Goal: Communication & Community: Participate in discussion

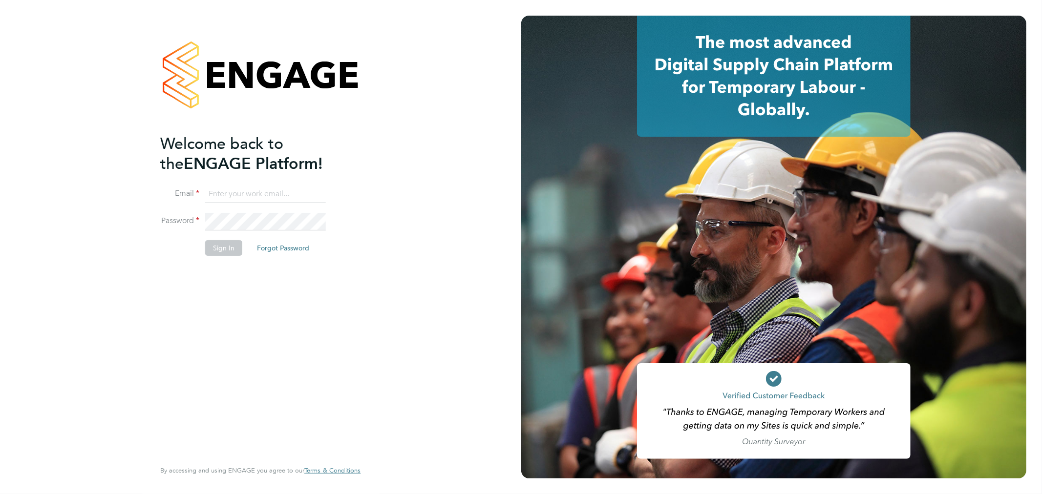
click at [299, 202] on input at bounding box center [265, 195] width 121 height 18
type input "fletcher.melhuish@vistry.co.uk"
click at [216, 256] on li "Sign In Forgot Password" at bounding box center [255, 252] width 190 height 25
click at [220, 251] on button "Sign In" at bounding box center [223, 248] width 37 height 16
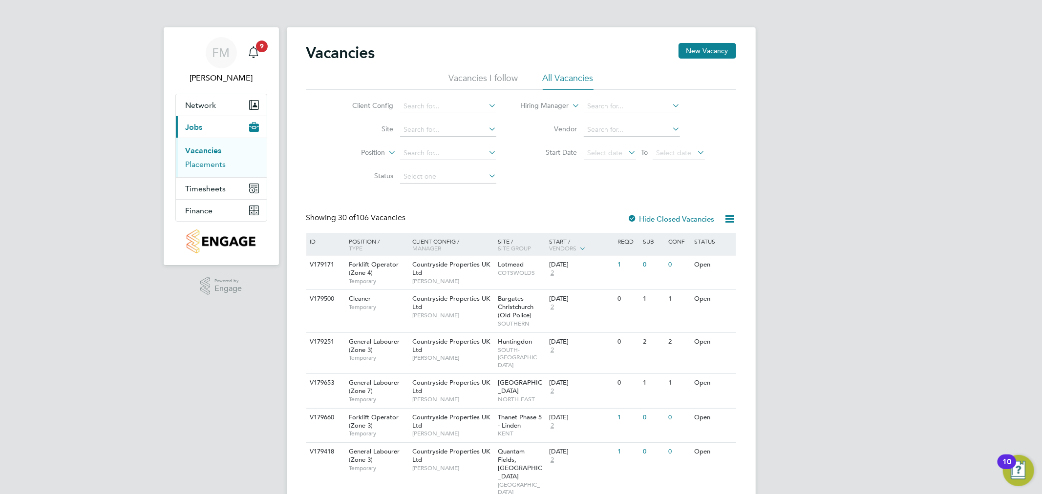
click at [216, 163] on link "Placements" at bounding box center [206, 164] width 41 height 9
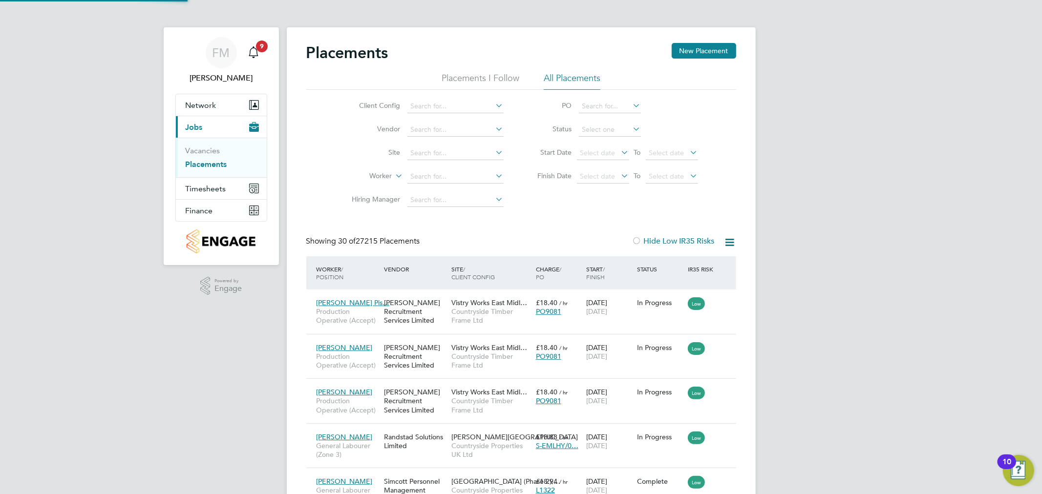
click at [494, 149] on icon at bounding box center [494, 153] width 0 height 14
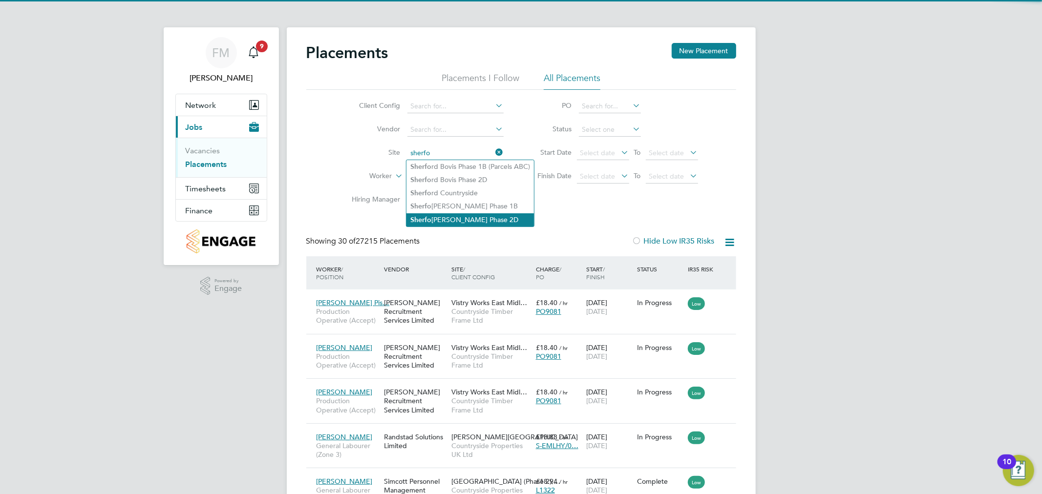
click at [487, 220] on li "Sherfo [PERSON_NAME] Phase 2D" at bounding box center [469, 219] width 127 height 13
type input "Sherford Linden Phase 2D"
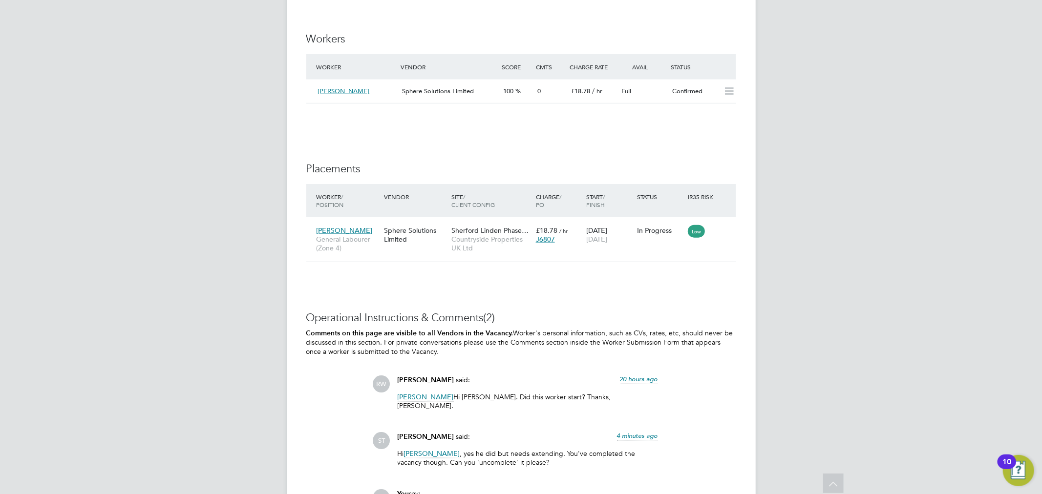
scroll to position [978, 0]
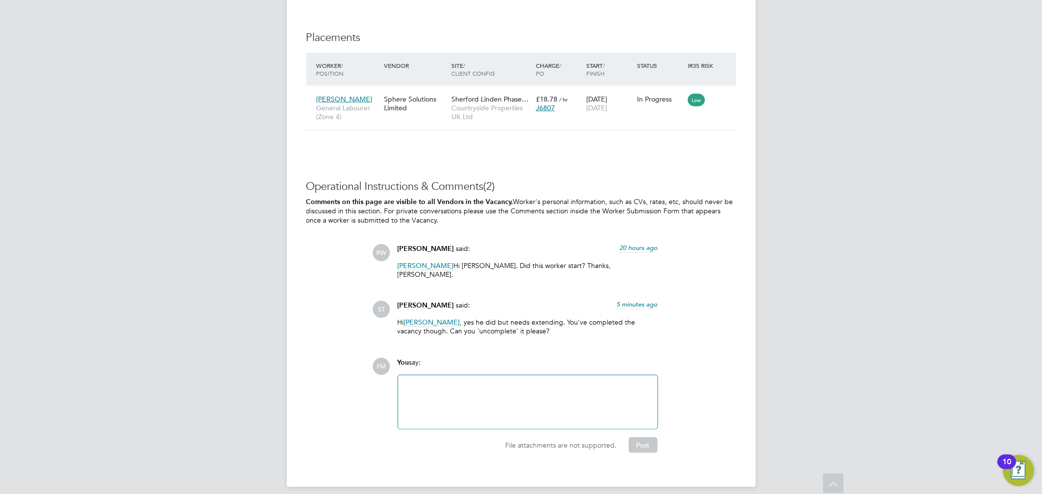
click at [536, 381] on div at bounding box center [528, 402] width 248 height 42
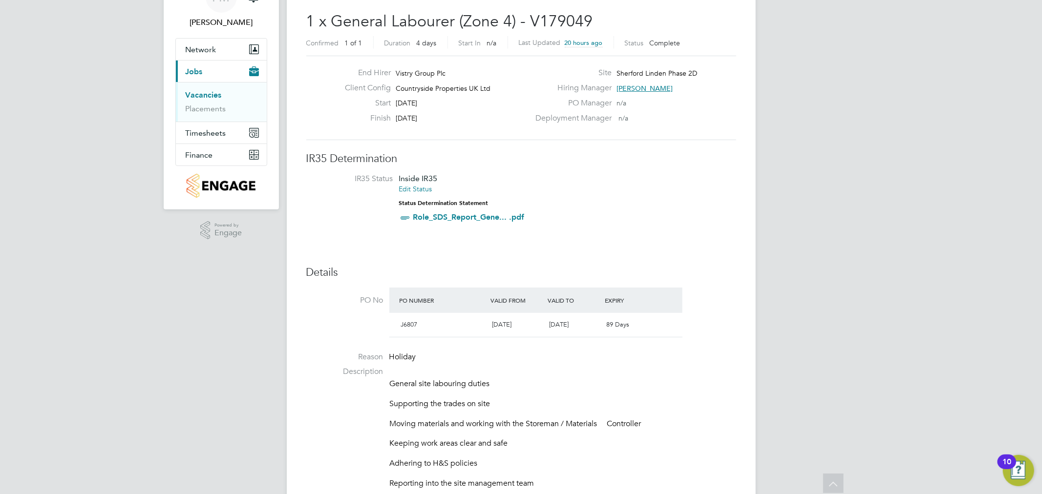
scroll to position [2, 0]
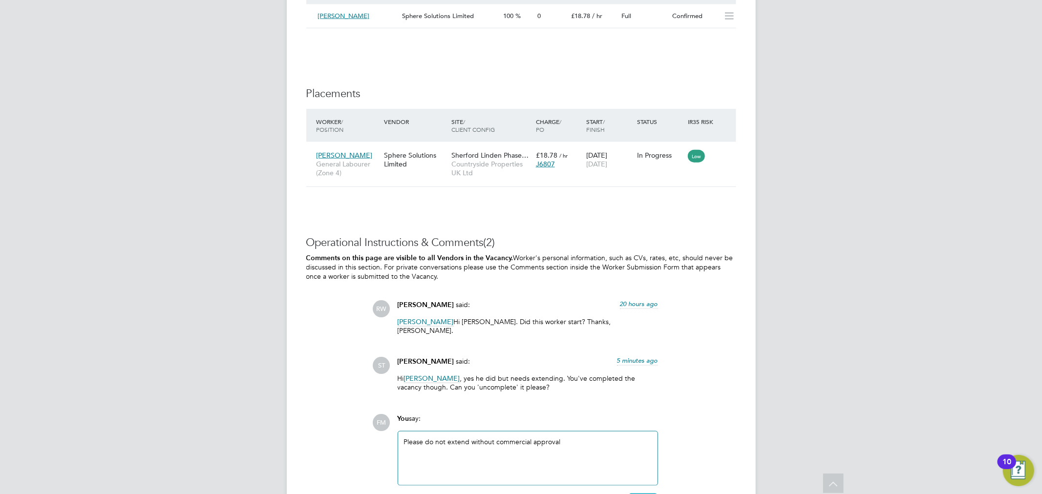
click at [640, 494] on button "Post" at bounding box center [643, 502] width 29 height 16
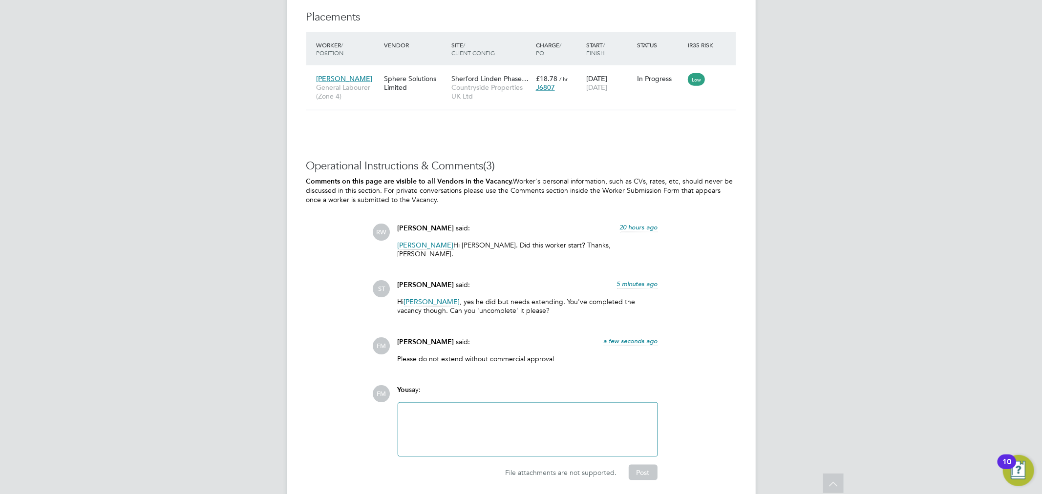
scroll to position [1026, 0]
